Goal: Transaction & Acquisition: Purchase product/service

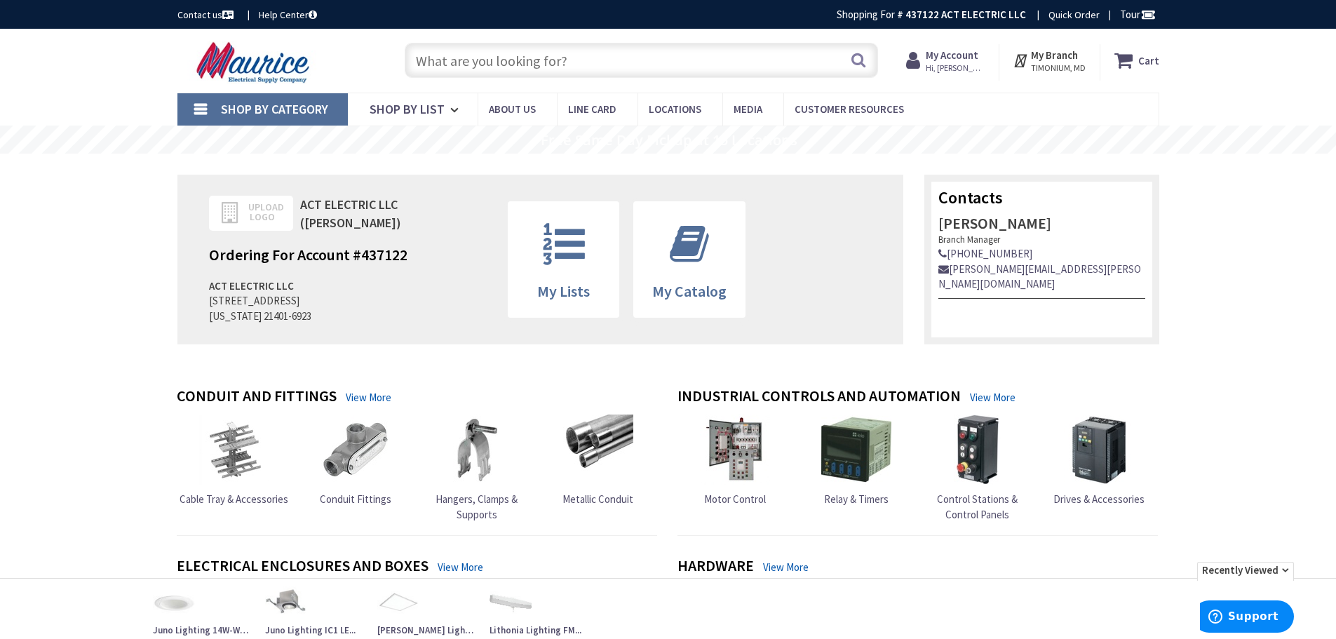
click at [672, 66] on input "text" at bounding box center [642, 60] width 474 height 35
click at [673, 64] on input "text" at bounding box center [642, 60] width 474 height 35
type input "1"
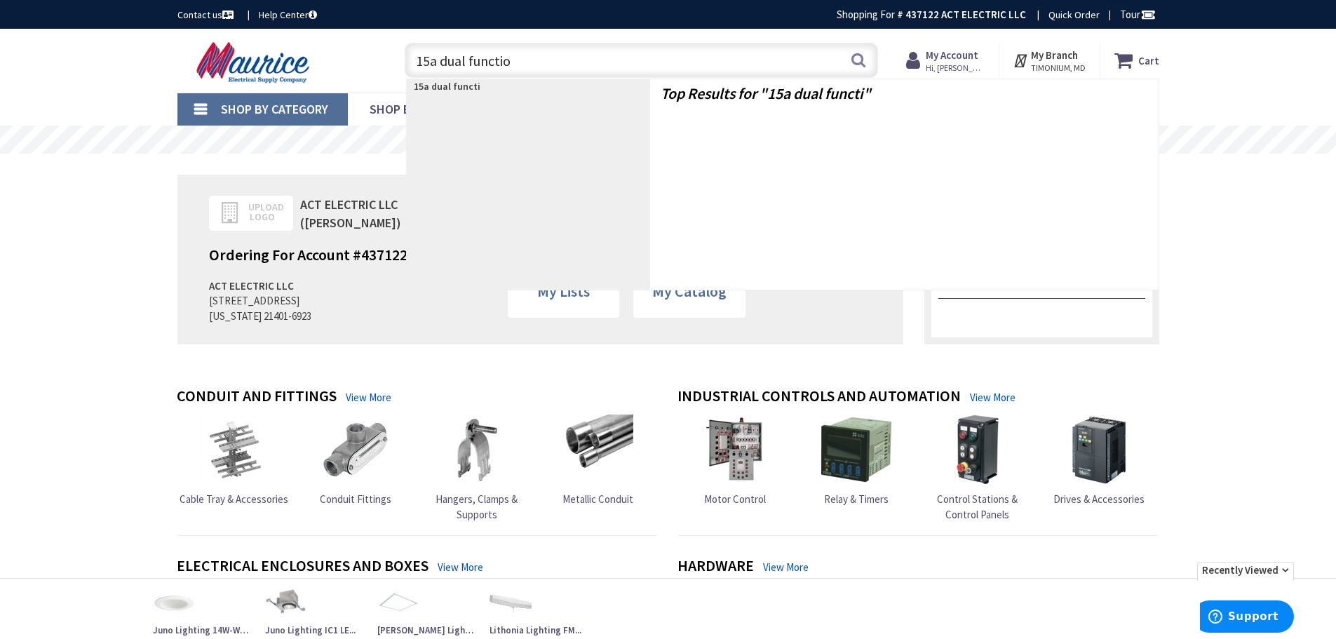
type input "15a dual function"
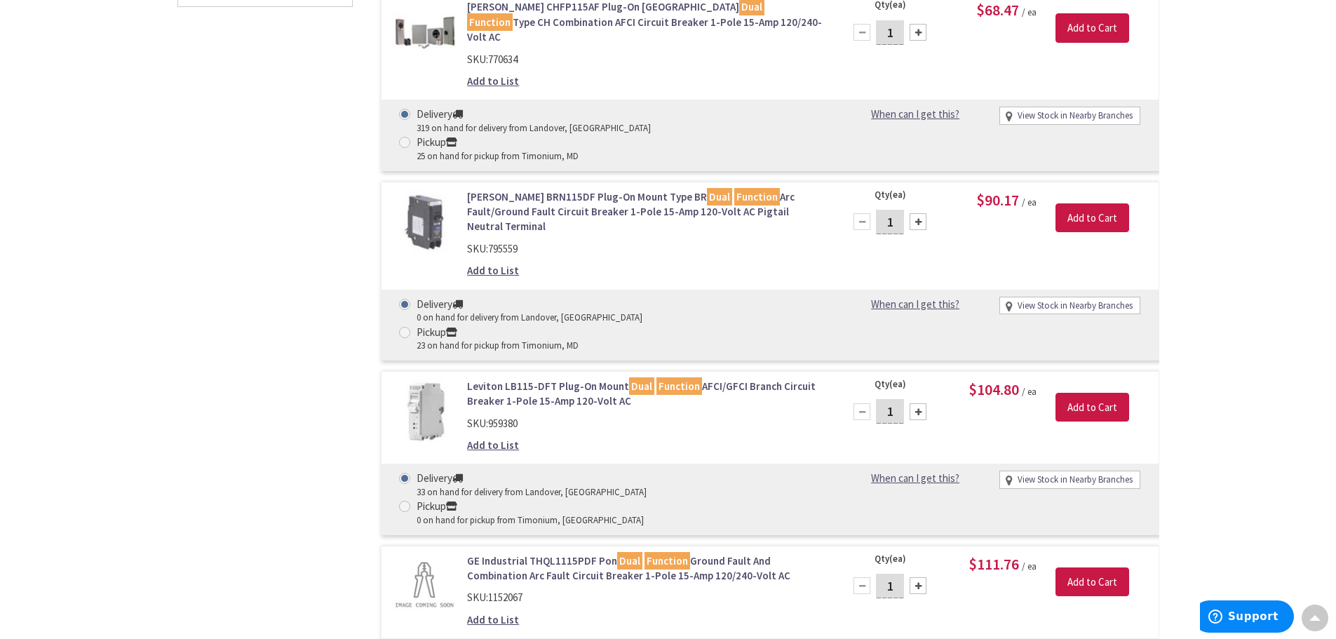
scroll to position [842, 0]
